Goal: Check status: Check status

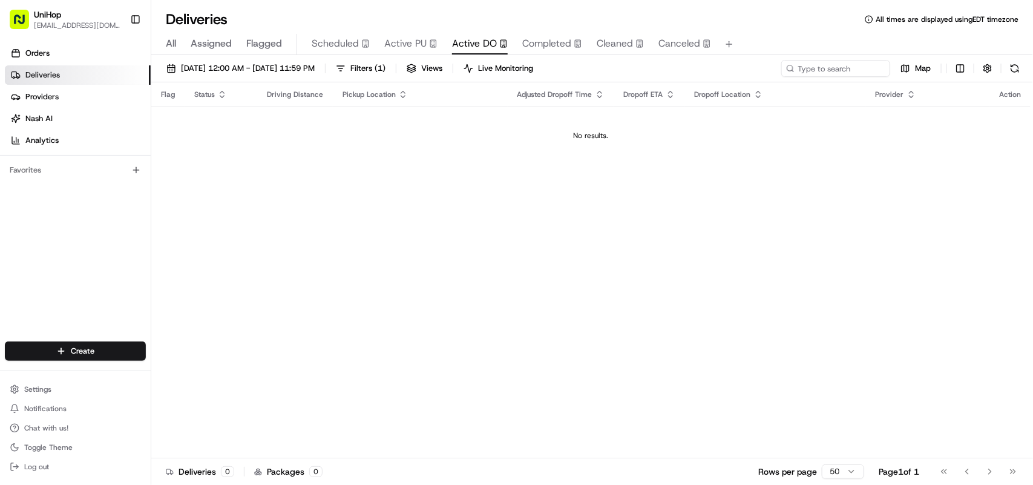
click at [332, 41] on span "Scheduled" at bounding box center [335, 43] width 47 height 15
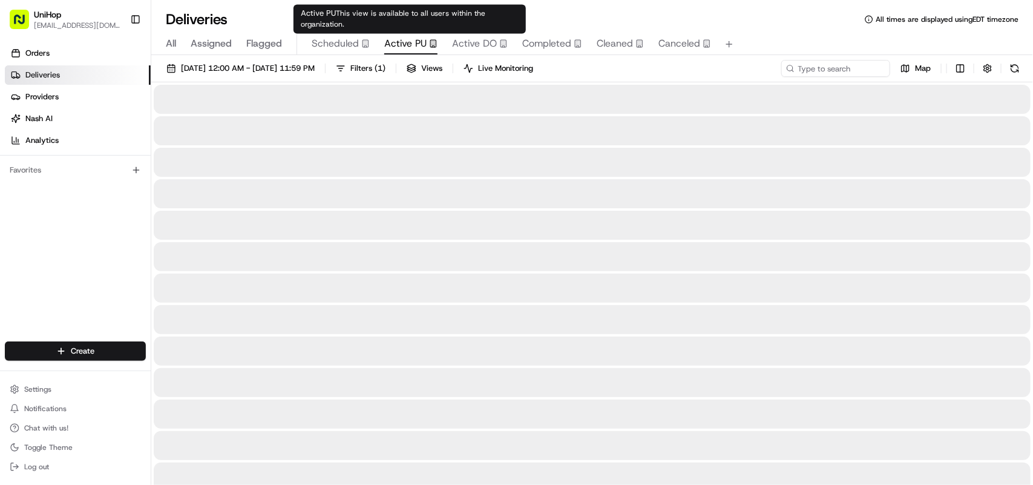
click at [406, 41] on span "Active PU" at bounding box center [405, 43] width 42 height 15
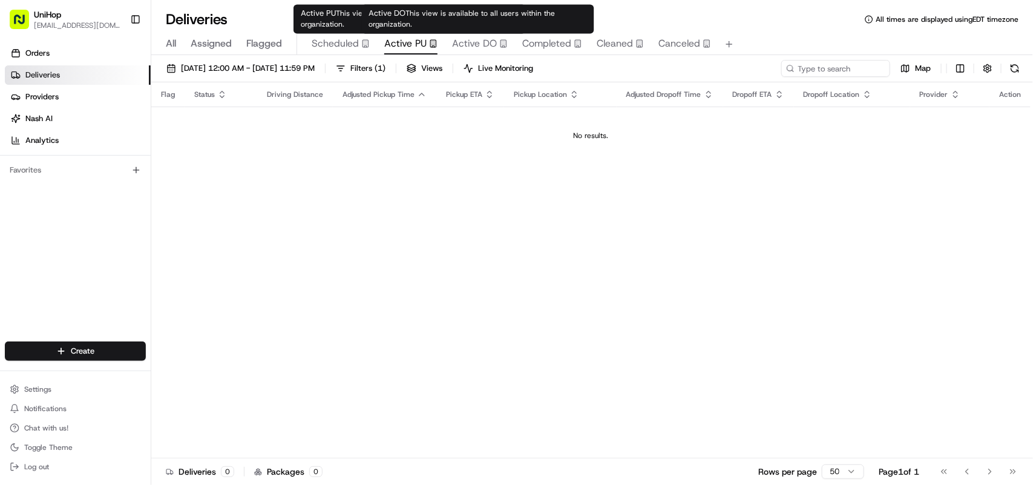
click at [494, 48] on span "Active DO" at bounding box center [474, 43] width 45 height 15
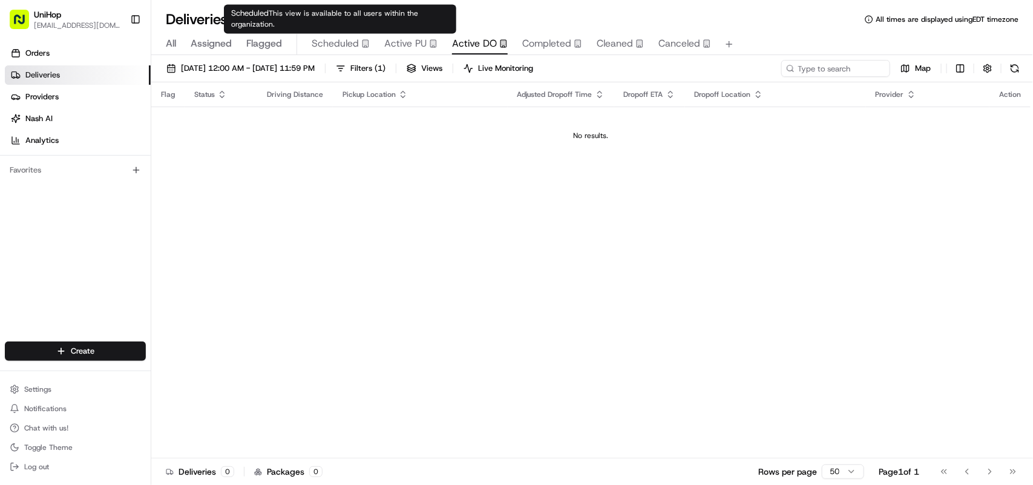
click at [340, 47] on span "Scheduled" at bounding box center [335, 43] width 47 height 15
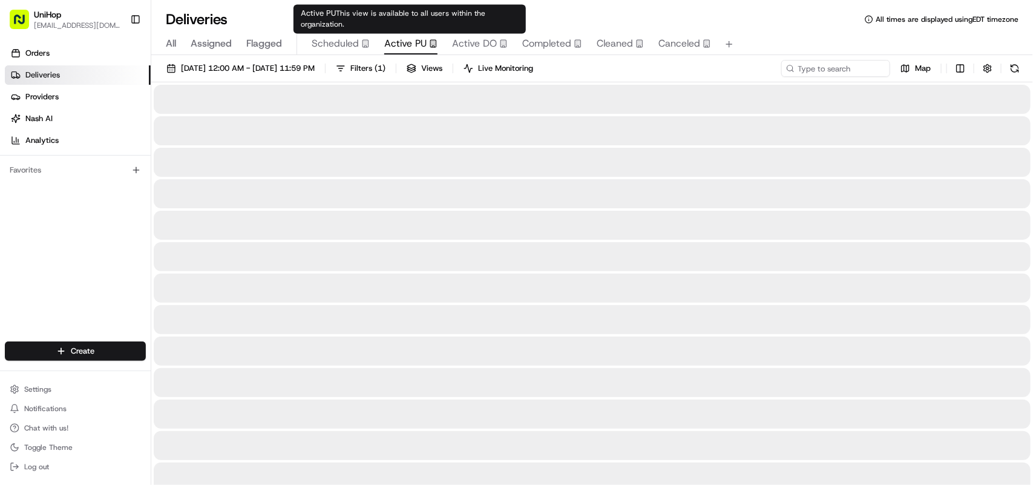
click at [415, 47] on span "Active PU" at bounding box center [405, 43] width 42 height 15
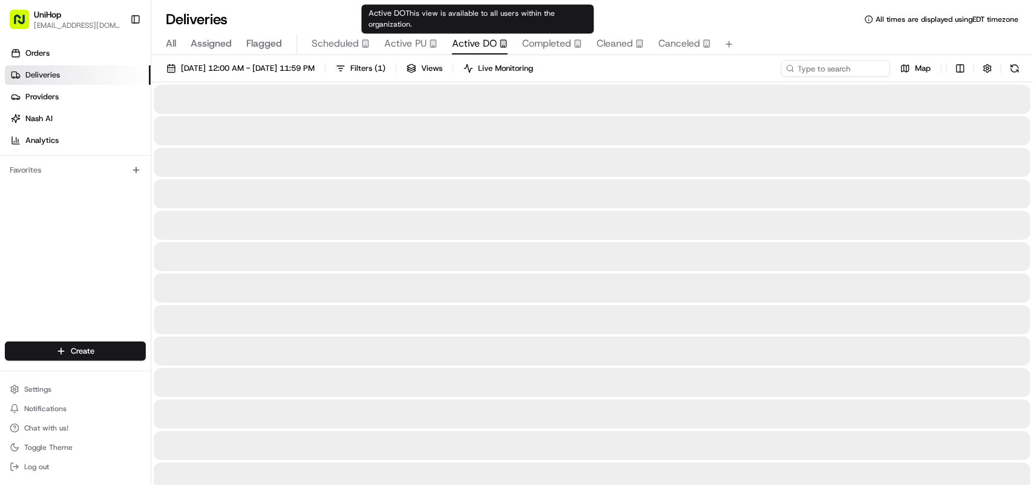
click at [474, 38] on span "Active DO" at bounding box center [474, 43] width 45 height 15
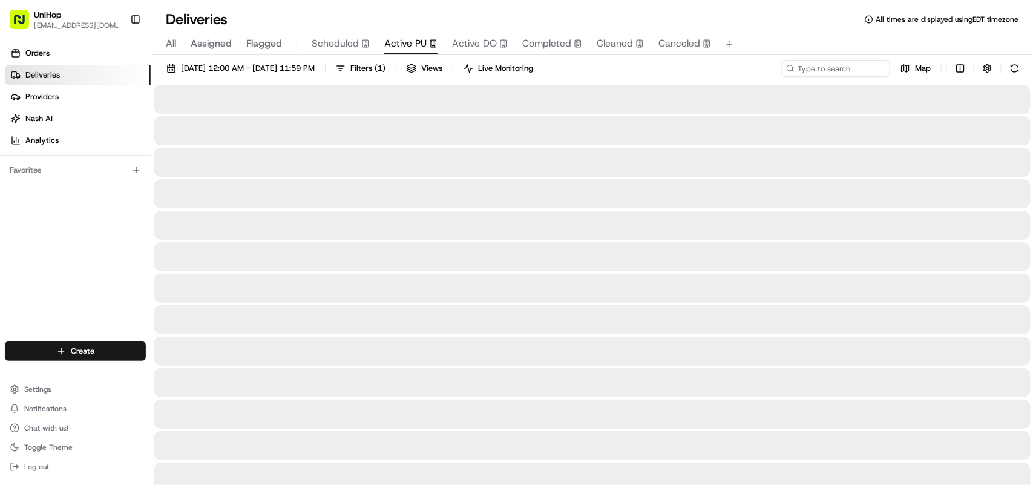
click at [408, 44] on span "Active PU" at bounding box center [405, 43] width 42 height 15
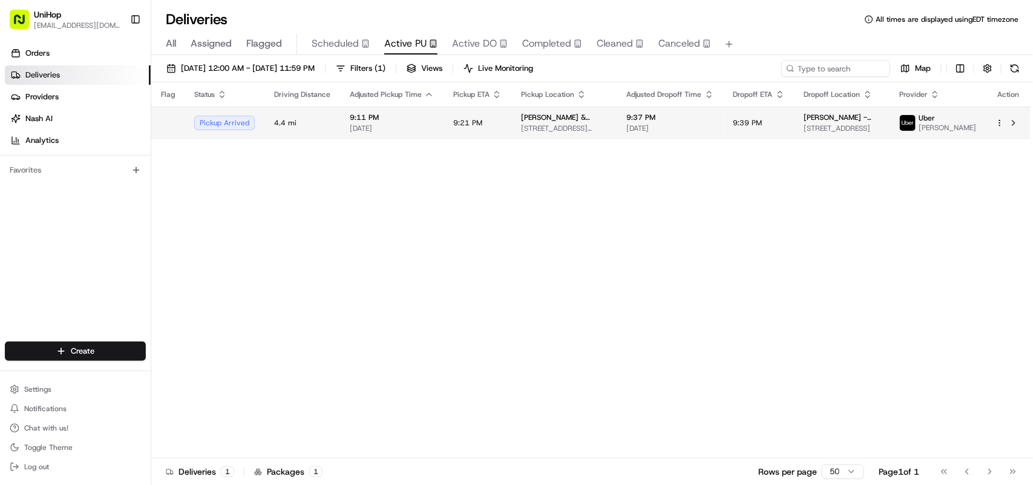
click at [367, 132] on span "[DATE]" at bounding box center [392, 128] width 84 height 10
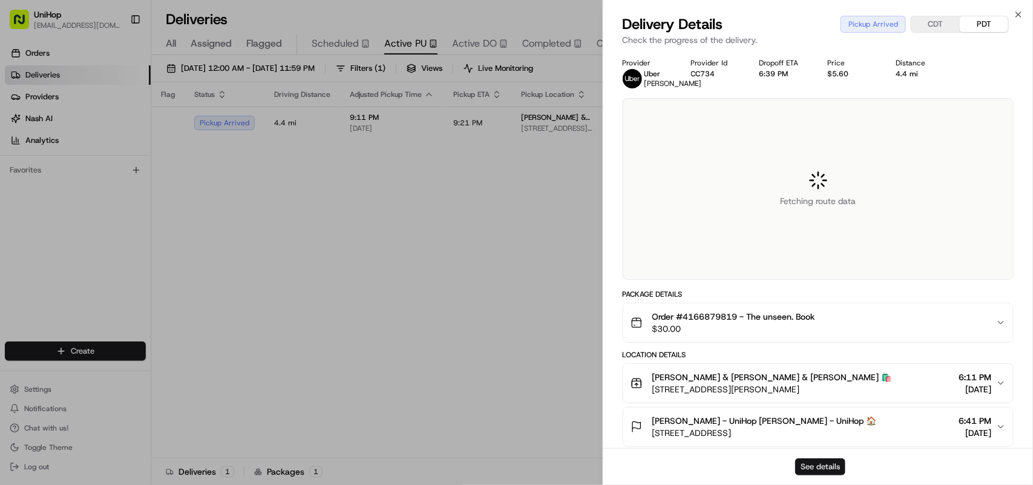
click at [808, 470] on button "See details" at bounding box center [820, 466] width 50 height 17
